Goal: Task Accomplishment & Management: Manage account settings

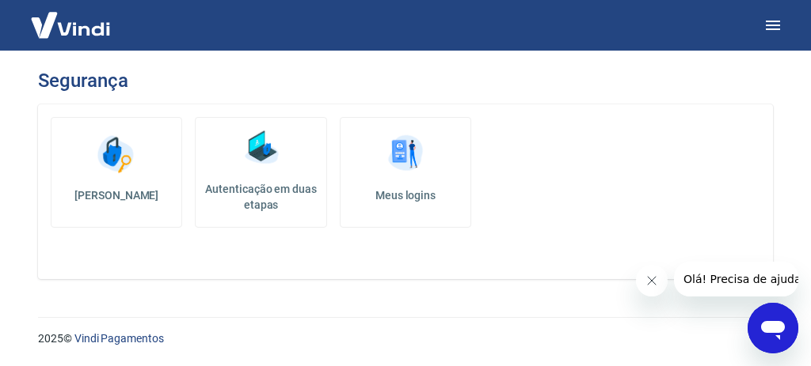
click at [292, 181] on h5 "Autenticação em duas etapas" at bounding box center [260, 197] width 117 height 32
click at [392, 171] on img at bounding box center [405, 154] width 47 height 47
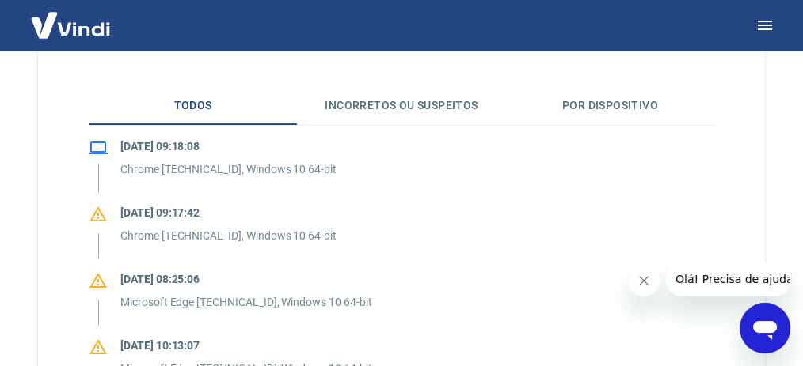
scroll to position [369, 0]
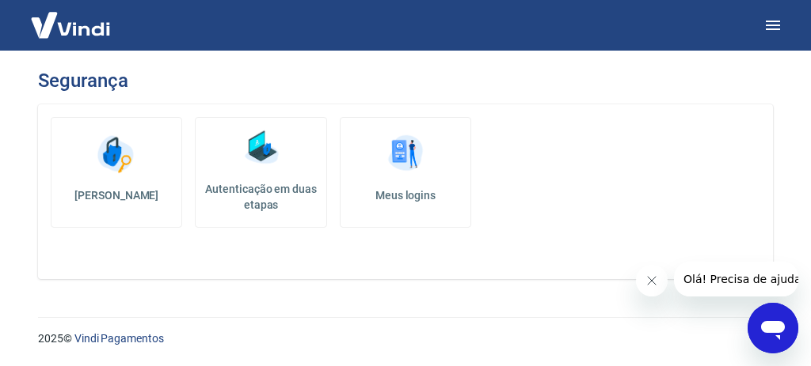
click at [142, 188] on h5 "[PERSON_NAME]" at bounding box center [116, 196] width 104 height 16
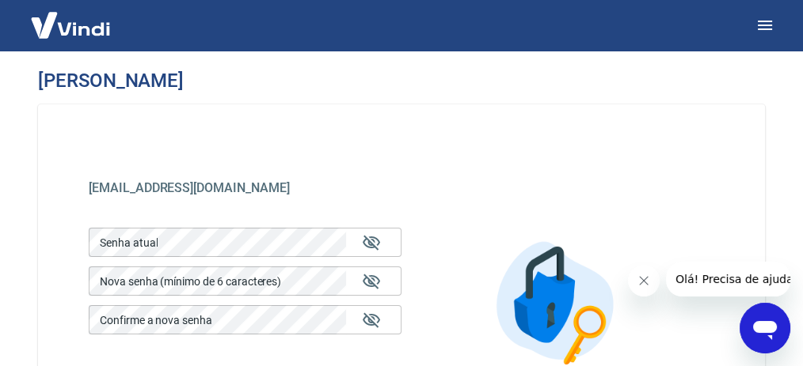
scroll to position [105, 0]
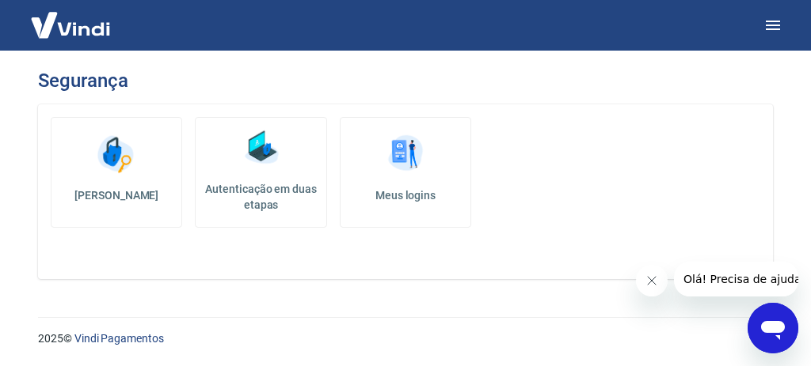
click at [275, 181] on h5 "Autenticação em duas etapas" at bounding box center [260, 197] width 117 height 32
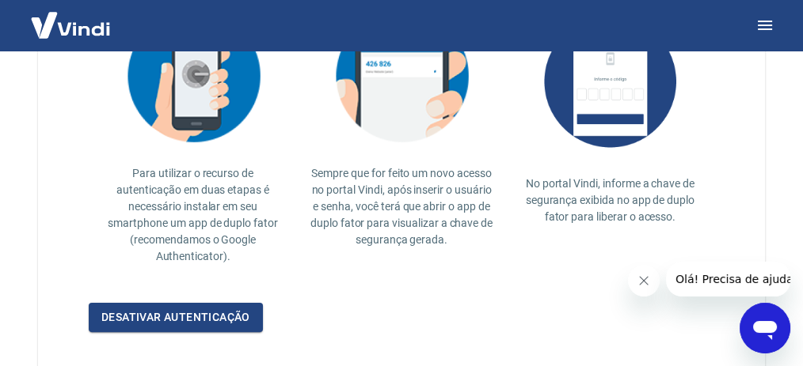
scroll to position [475, 0]
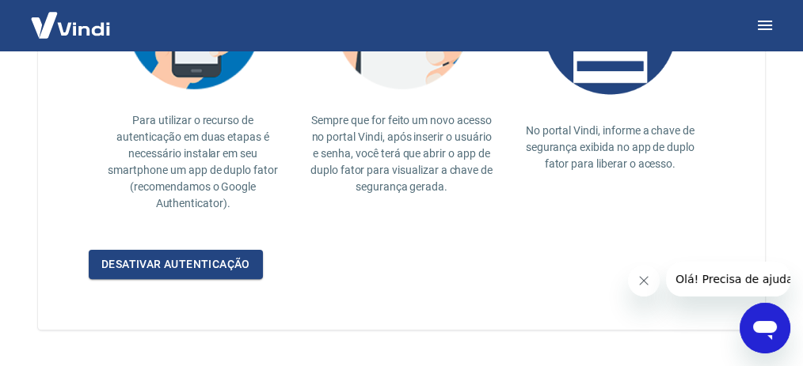
drag, startPoint x: 638, startPoint y: 278, endPoint x: 1221, endPoint y: 543, distance: 640.8
click at [638, 278] on icon "Fechar mensagem da empresa" at bounding box center [642, 281] width 13 height 13
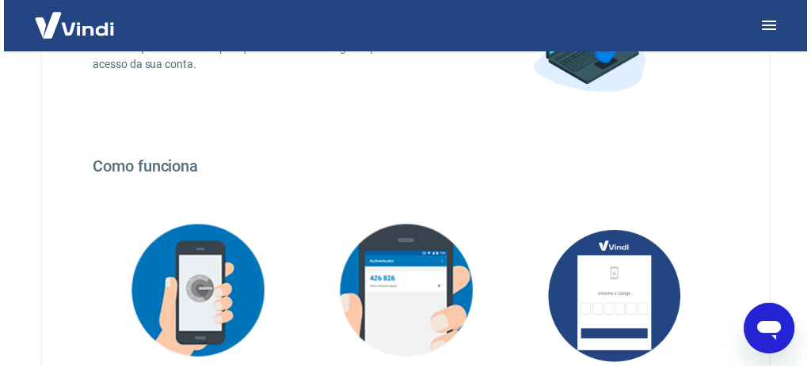
scroll to position [0, 0]
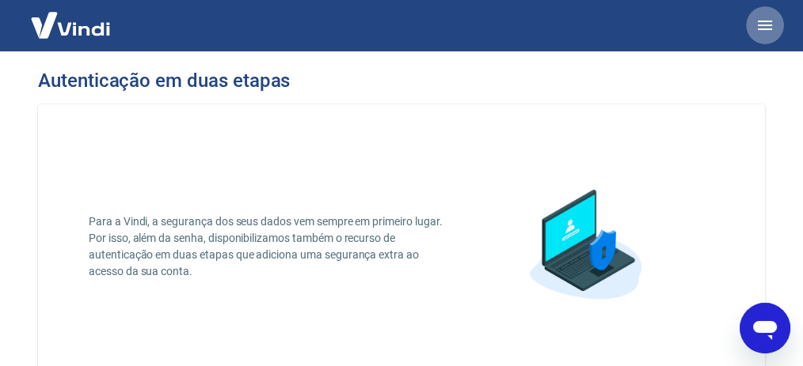
click at [761, 27] on icon "button" at bounding box center [764, 25] width 19 height 19
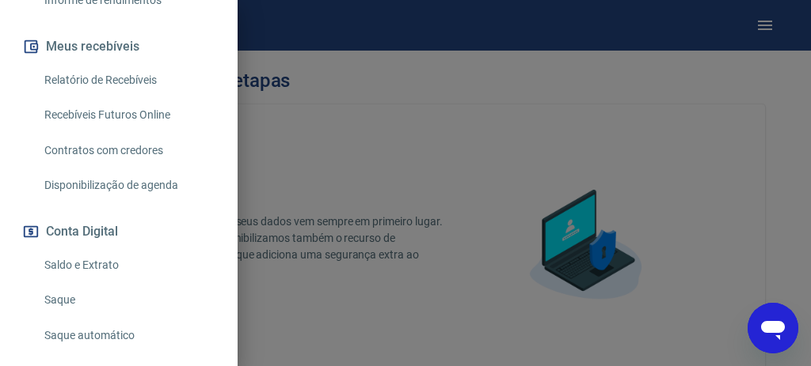
scroll to position [369, 0]
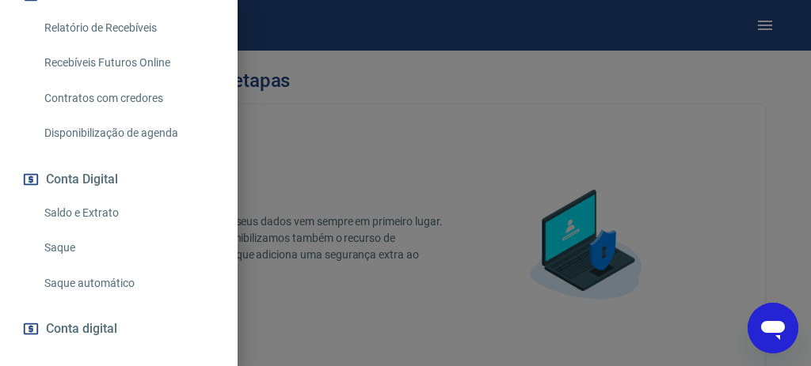
click at [391, 142] on div at bounding box center [405, 183] width 811 height 366
